Goal: Communication & Community: Answer question/provide support

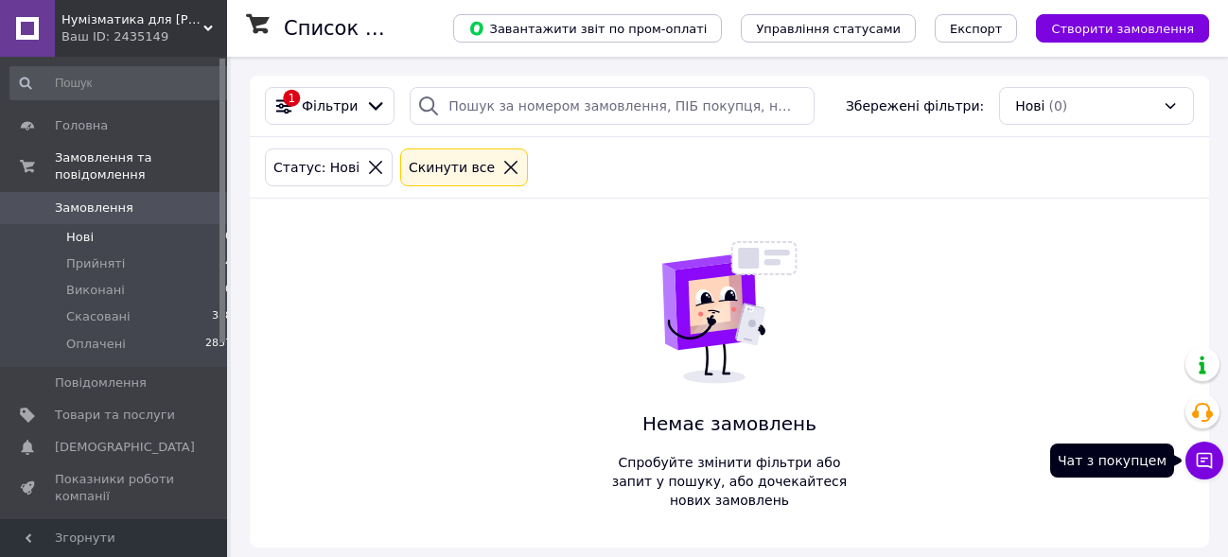
click at [1205, 470] on button "Чат з покупцем" at bounding box center [1205, 461] width 38 height 38
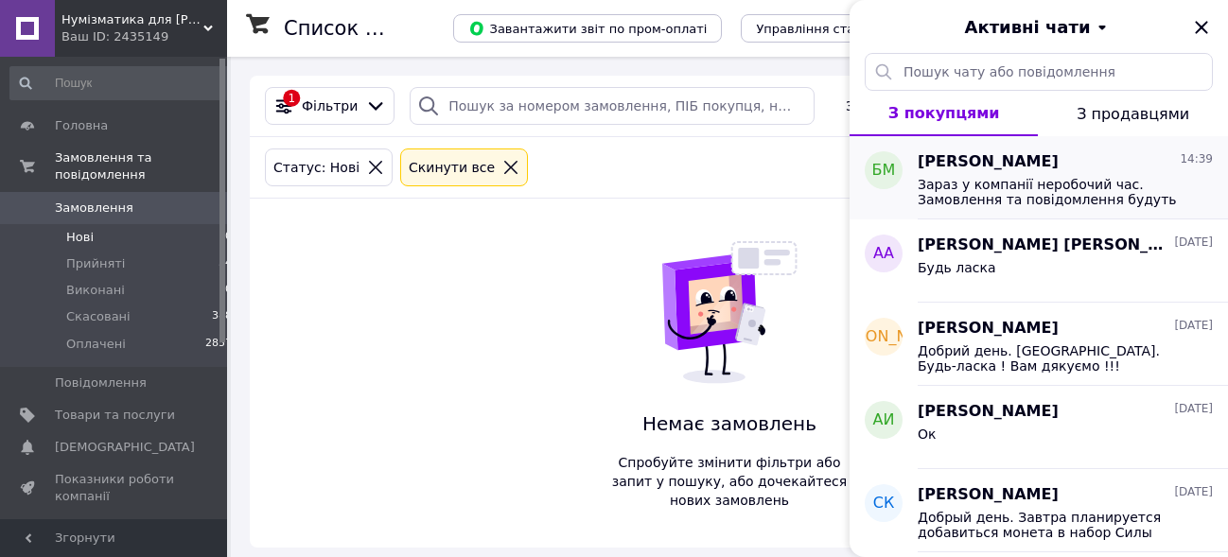
click at [990, 194] on span "Зараз у компанії неробочий час. Замовлення та повідомлення будуть оброблені з 0…" at bounding box center [1052, 192] width 269 height 30
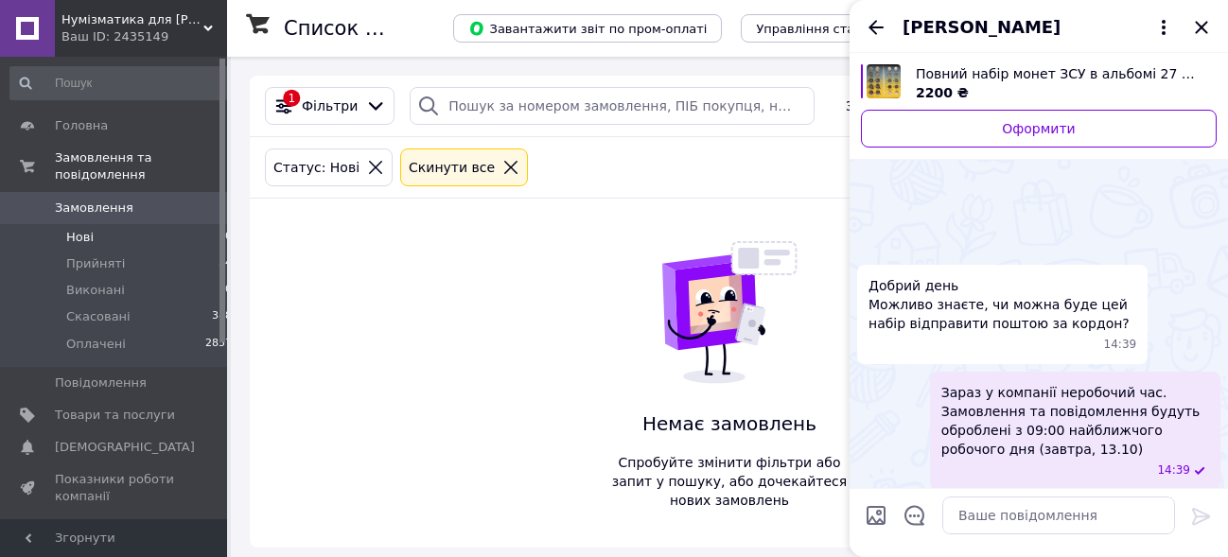
scroll to position [79, 0]
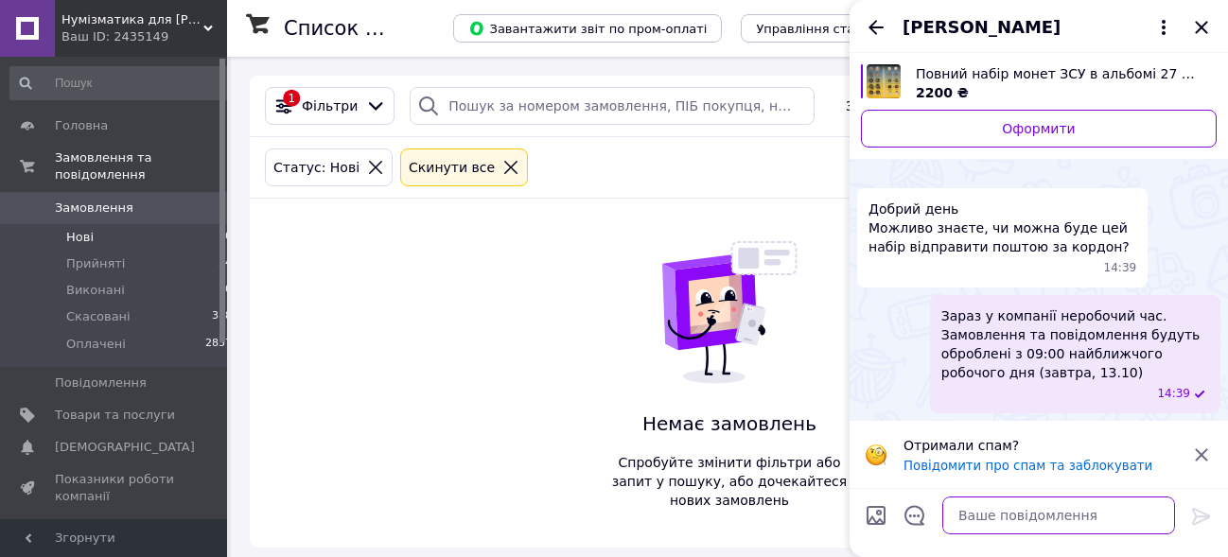
drag, startPoint x: 989, startPoint y: 512, endPoint x: 1051, endPoint y: 520, distance: 63.0
click at [989, 510] on textarea at bounding box center [1058, 516] width 233 height 38
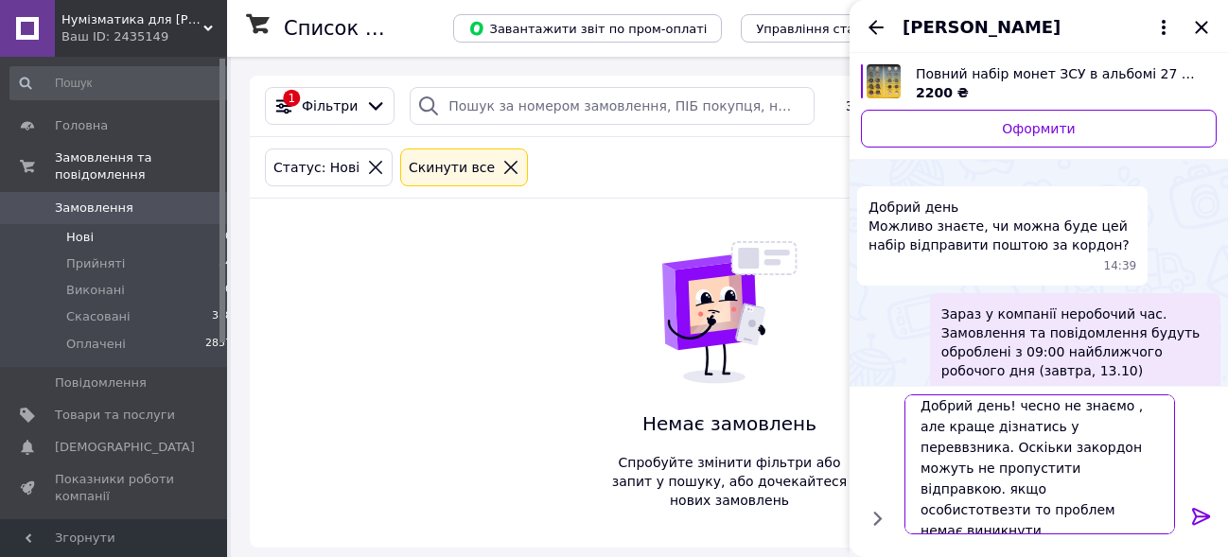
scroll to position [0, 0]
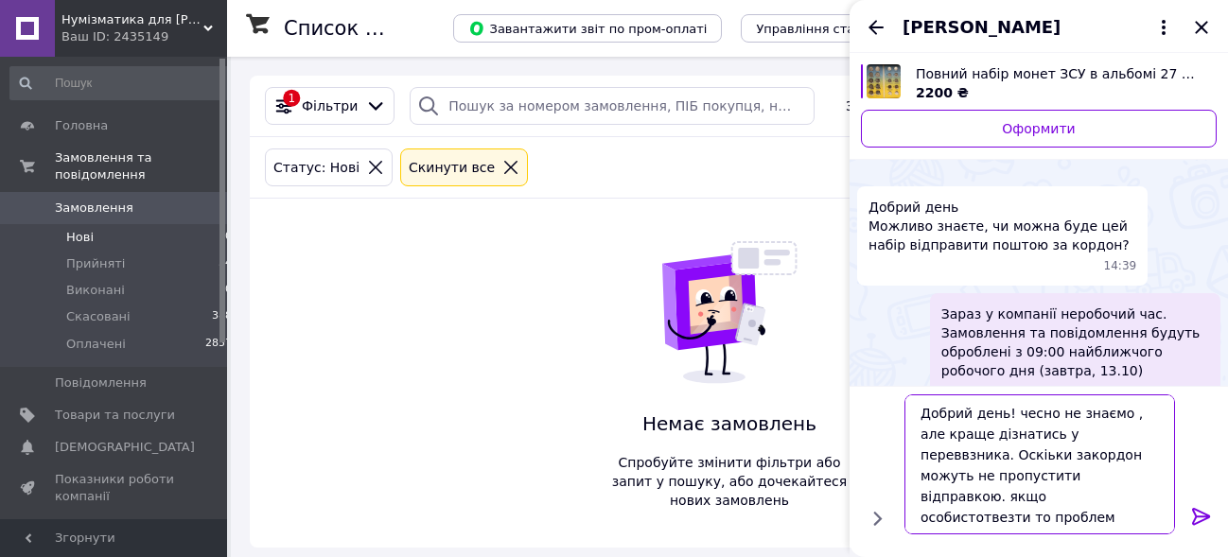
click at [965, 460] on textarea "Добрий день! чесно не знаємо , але краще дізнатись у переввзника. Оскіьки закор…" at bounding box center [1040, 465] width 271 height 140
drag, startPoint x: 1030, startPoint y: 458, endPoint x: 1044, endPoint y: 477, distance: 23.1
click at [1030, 459] on textarea "Добрий день! чесно не знаємо , але краще дізнатись у перевізника. Оскіьки закор…" at bounding box center [1040, 465] width 271 height 140
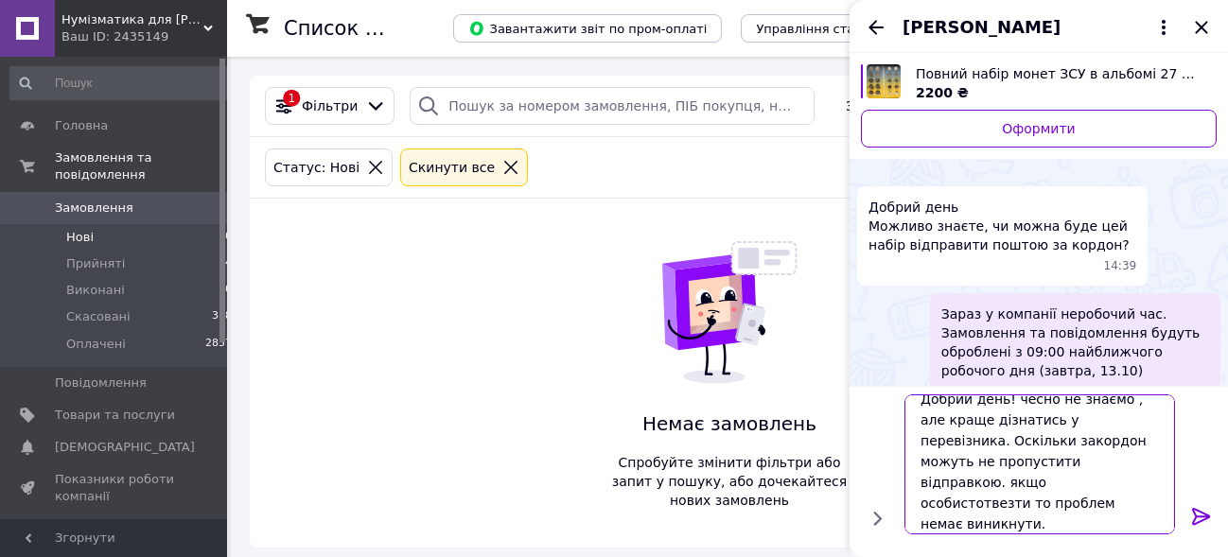
scroll to position [23, 0]
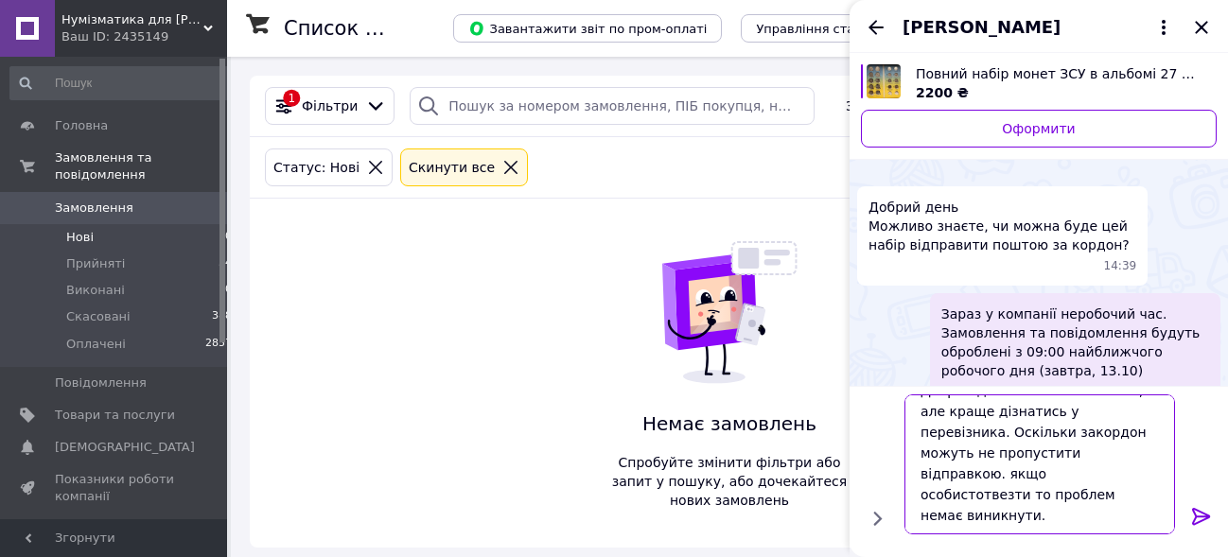
click at [984, 500] on textarea "Добрий день! чесно не знаємо , але краще дізнатись у перевізника. Оскільки зако…" at bounding box center [1040, 465] width 271 height 140
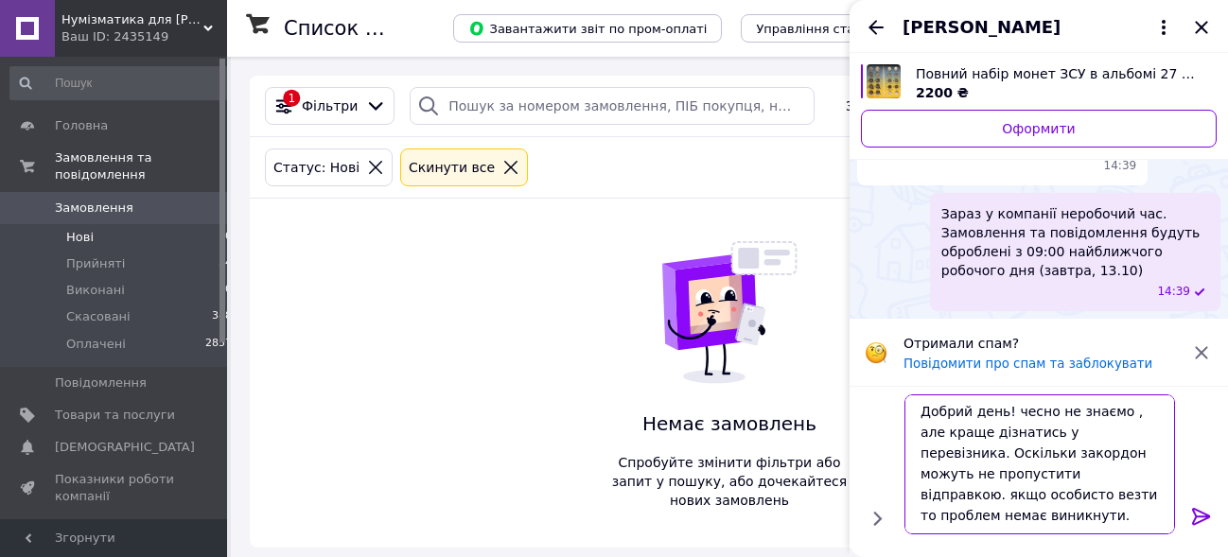
type textarea "Добрий день! чесно не знаємо , але краще дізнатись у перевізника. Оскільки зако…"
click at [1192, 519] on icon at bounding box center [1201, 516] width 18 height 17
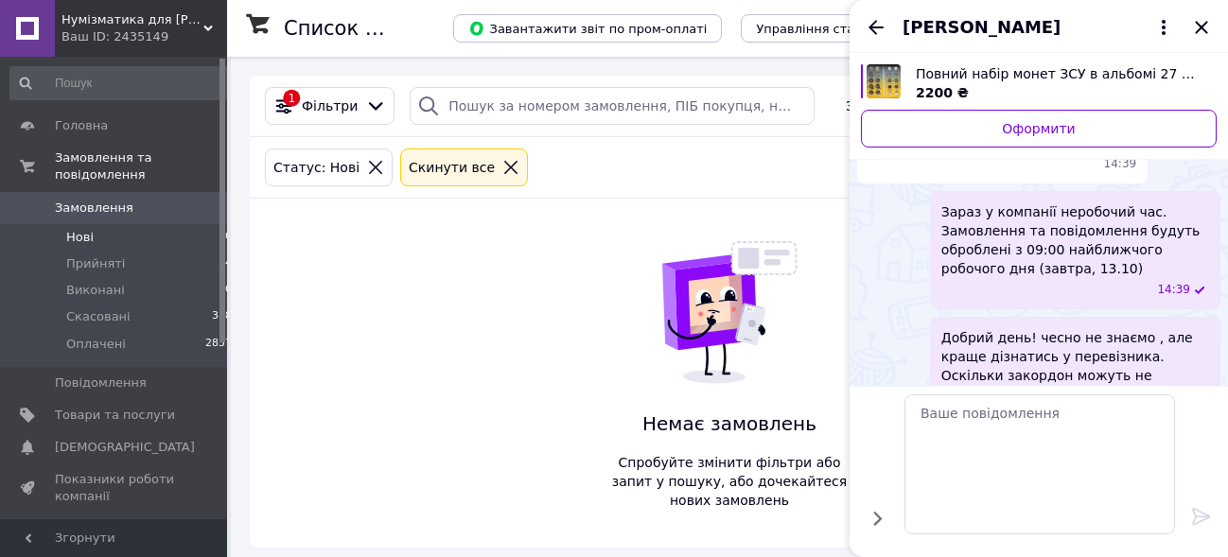
scroll to position [106, 0]
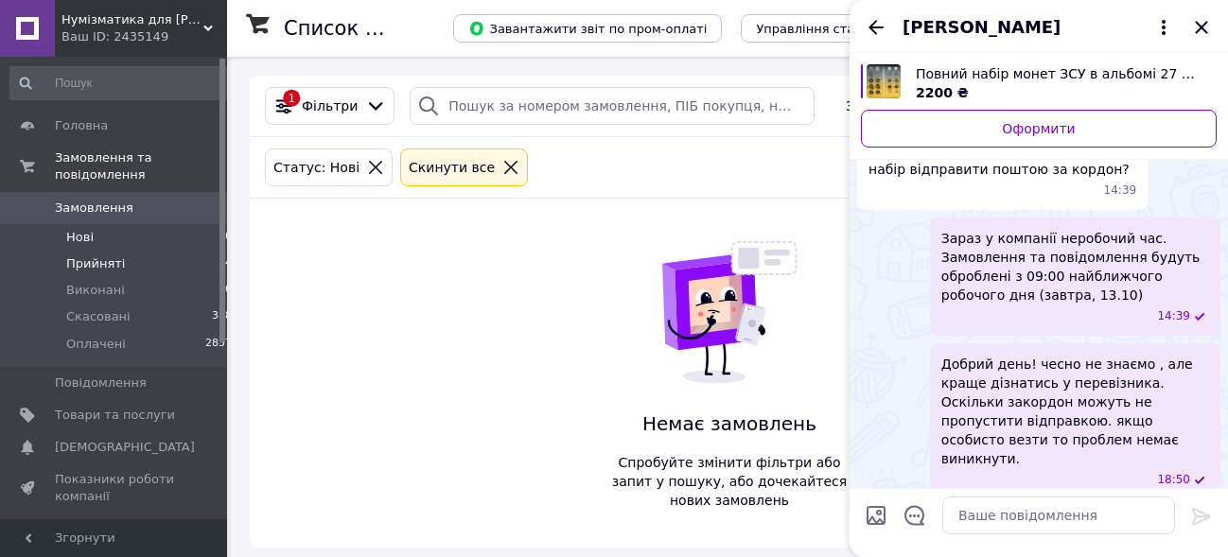
click at [114, 255] on span "Прийняті" at bounding box center [95, 263] width 59 height 17
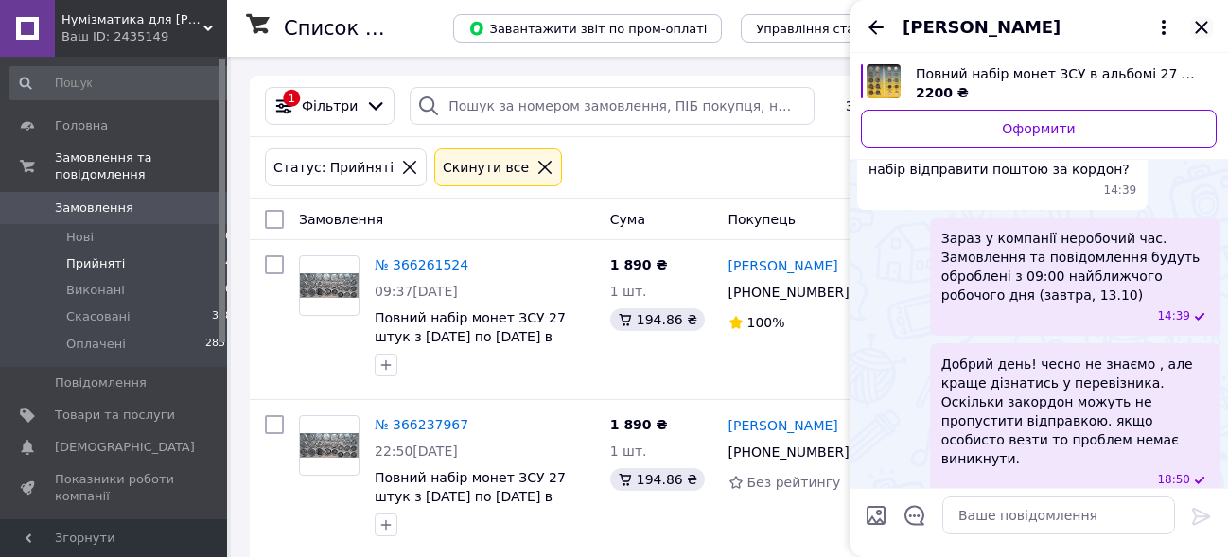
click at [1198, 25] on icon "Закрити" at bounding box center [1201, 27] width 12 height 12
